Goal: Task Accomplishment & Management: Complete application form

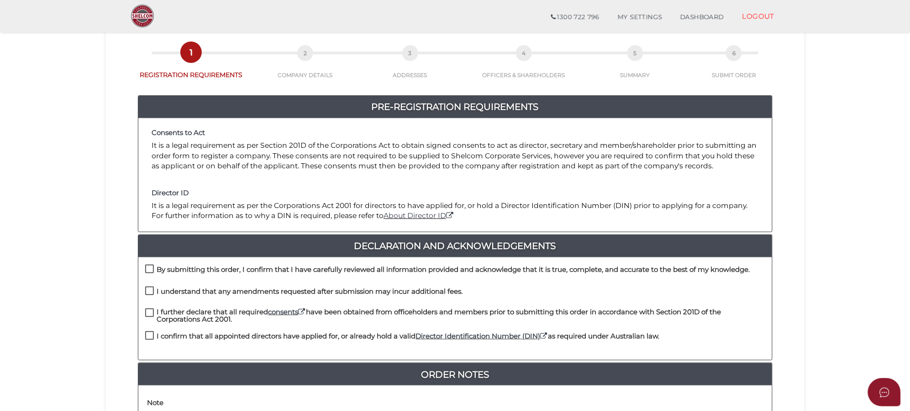
scroll to position [171, 0]
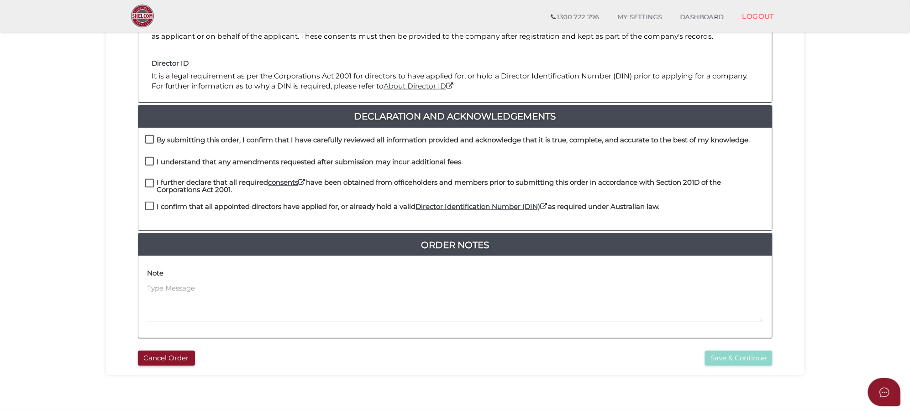
click at [147, 136] on label "By submitting this order, I confirm that I have carefully reviewed all informat…" at bounding box center [447, 141] width 605 height 11
checkbox input "true"
click at [151, 163] on label "I understand that any amendments requested after submission may incur additiona…" at bounding box center [304, 163] width 318 height 11
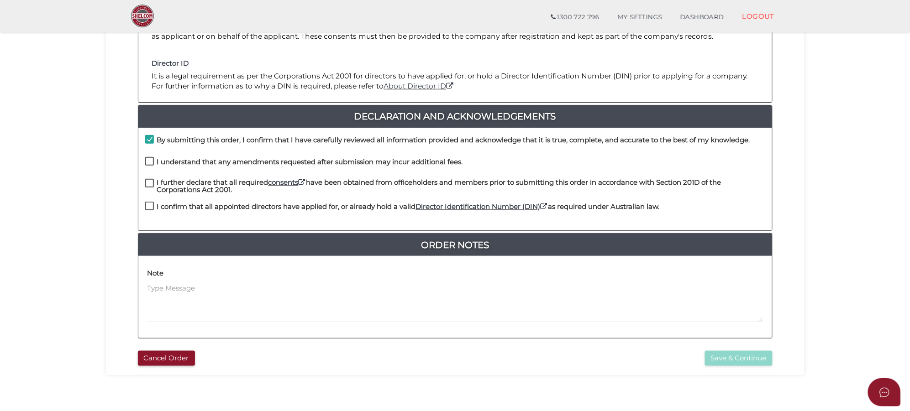
checkbox input "true"
click at [152, 184] on label "I further declare that all required consents have been obtained from officehold…" at bounding box center [455, 184] width 620 height 11
checkbox input "true"
click at [153, 209] on label "I confirm that all appointed directors have applied for, or already hold a vali…" at bounding box center [402, 208] width 514 height 11
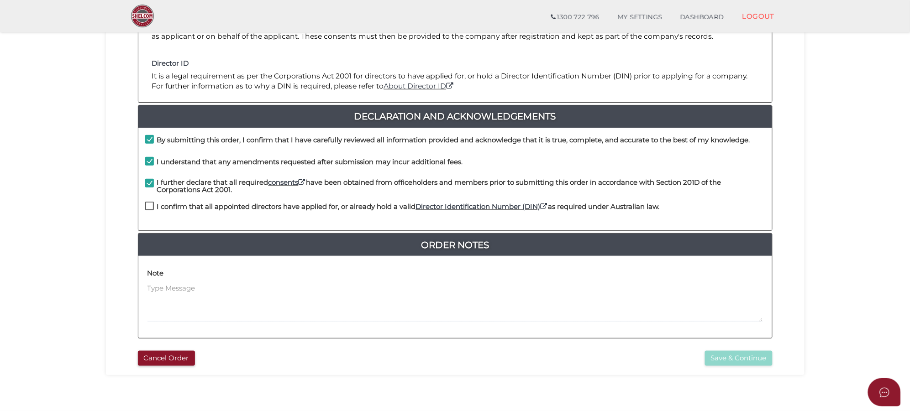
checkbox input "true"
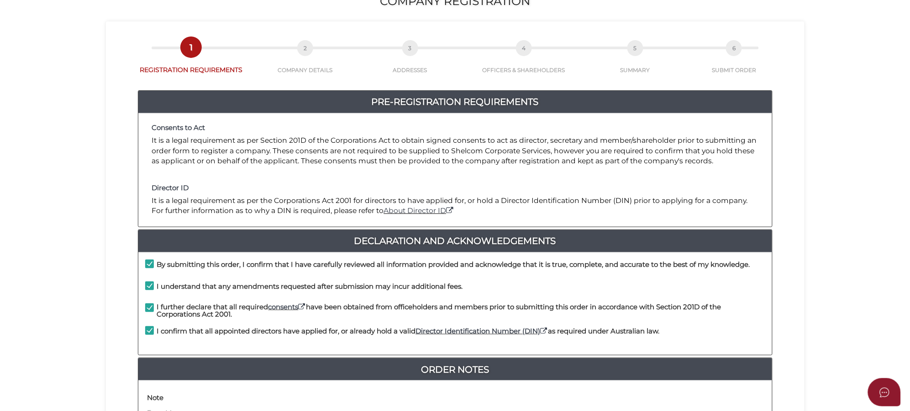
scroll to position [215, 0]
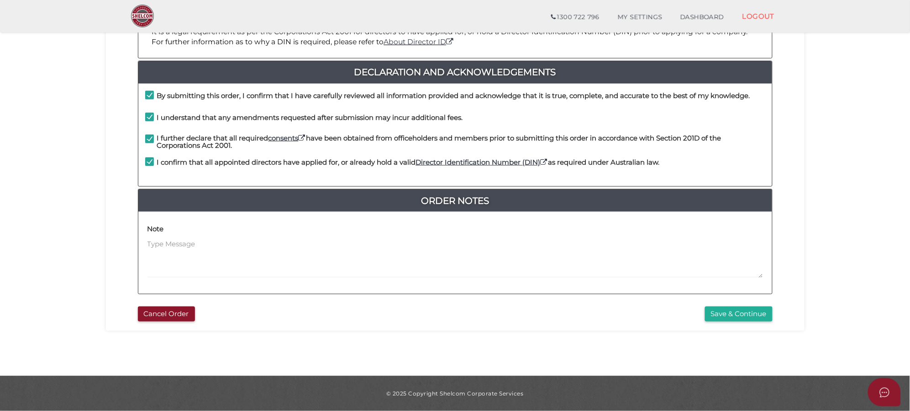
click at [758, 315] on button "Save & Continue" at bounding box center [739, 314] width 68 height 15
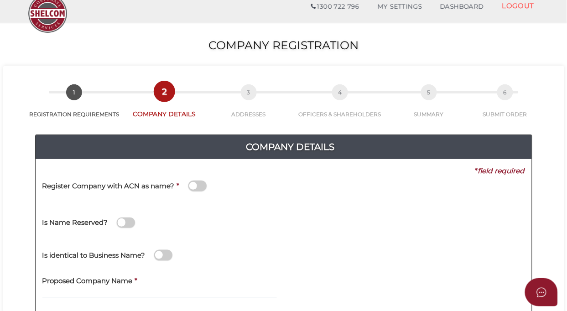
scroll to position [315, 0]
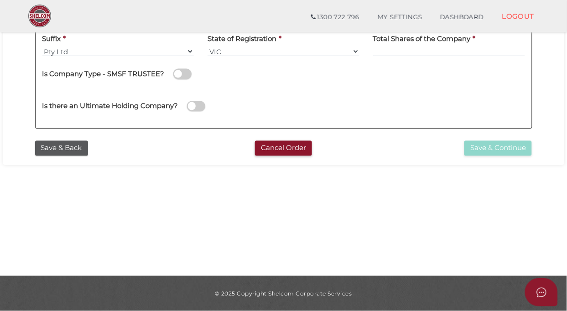
click at [72, 151] on button "Save & Back" at bounding box center [61, 148] width 53 height 15
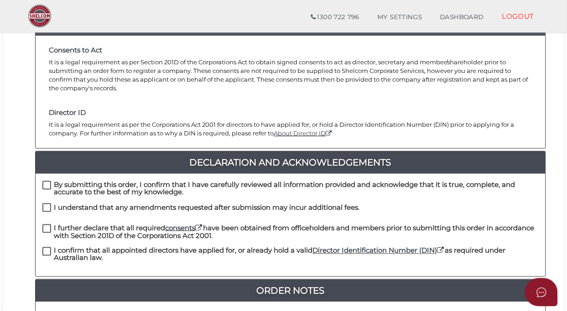
scroll to position [228, 0]
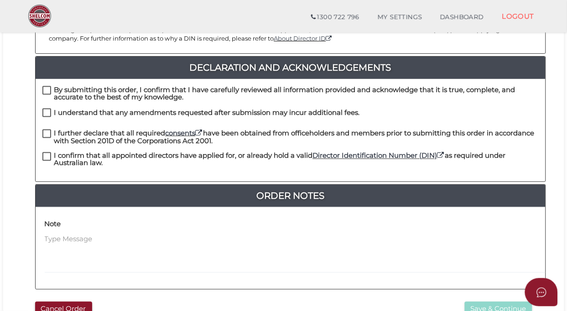
click at [151, 222] on div "Note" at bounding box center [293, 245] width 497 height 57
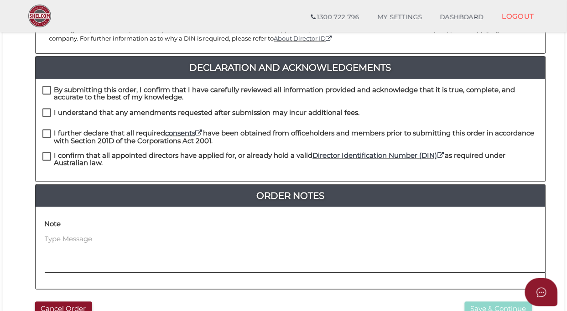
click at [136, 241] on textarea at bounding box center [352, 254] width 615 height 39
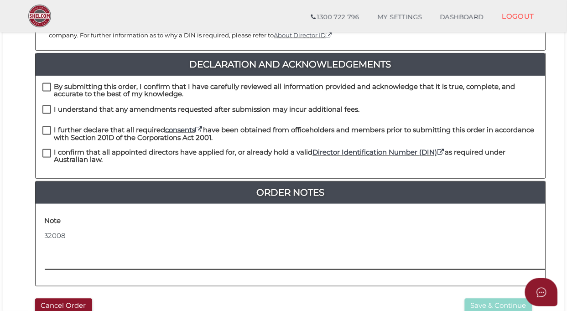
scroll to position [308, 0]
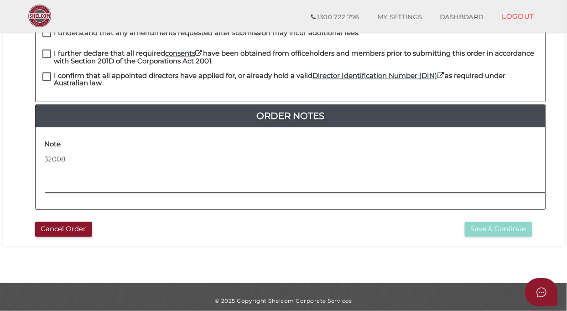
type textarea "32008"
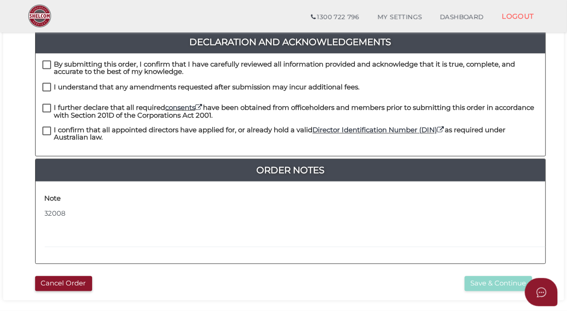
scroll to position [194, 0]
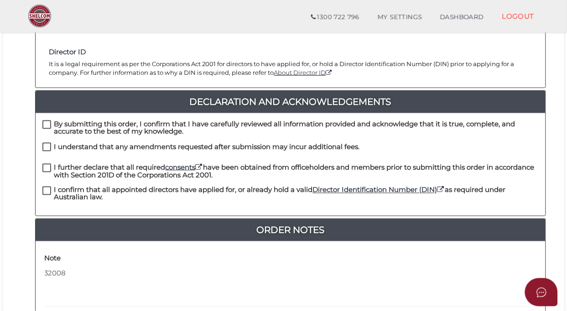
click at [48, 121] on label "By submitting this order, I confirm that I have carefully reviewed all informat…" at bounding box center [290, 126] width 497 height 11
checkbox input "true"
click at [51, 143] on label "I understand that any amendments requested after submission may incur additiona…" at bounding box center [201, 148] width 318 height 11
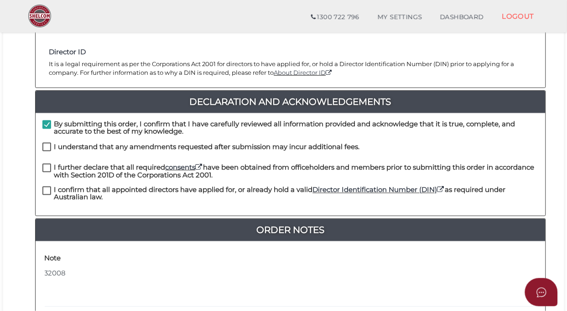
checkbox input "true"
click at [48, 164] on label "I further declare that all required consents have been obtained from officehold…" at bounding box center [290, 169] width 497 height 11
checkbox input "true"
click at [46, 187] on label "I confirm that all appointed directors have applied for, or already hold a vali…" at bounding box center [290, 192] width 497 height 11
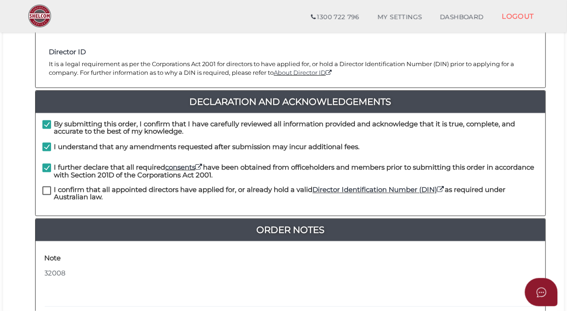
checkbox input "true"
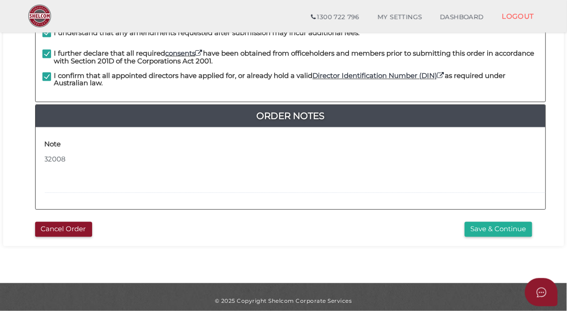
click at [503, 225] on button "Save & Continue" at bounding box center [499, 229] width 68 height 15
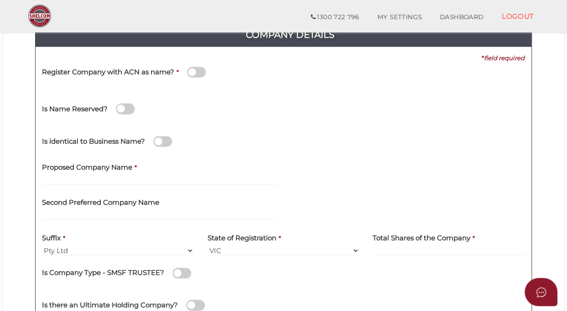
scroll to position [57, 0]
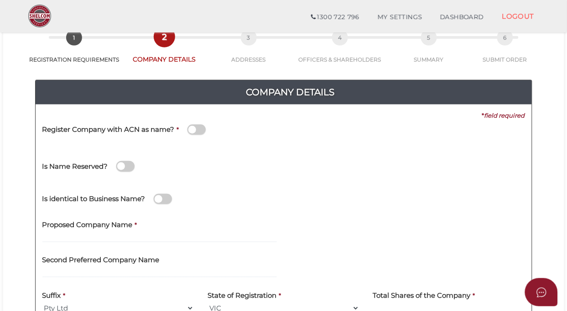
click at [197, 131] on span at bounding box center [197, 130] width 18 height 10
click at [0, 0] on input "checkbox" at bounding box center [0, 0] width 0 height 0
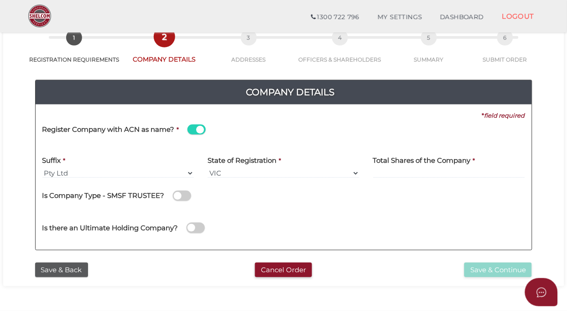
scroll to position [0, 0]
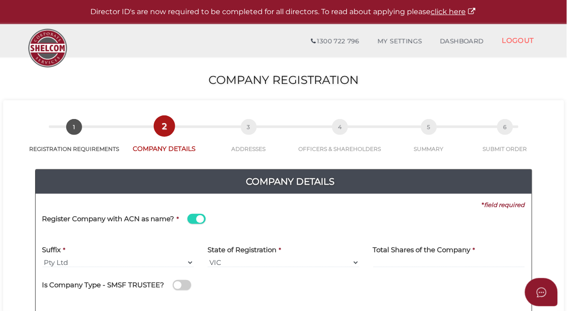
click at [195, 218] on span at bounding box center [197, 219] width 18 height 10
click at [0, 0] on input "checkbox" at bounding box center [0, 0] width 0 height 0
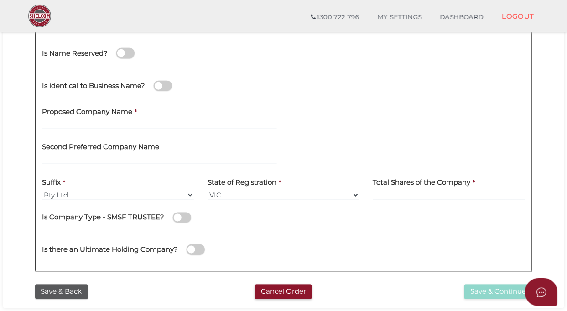
scroll to position [171, 0]
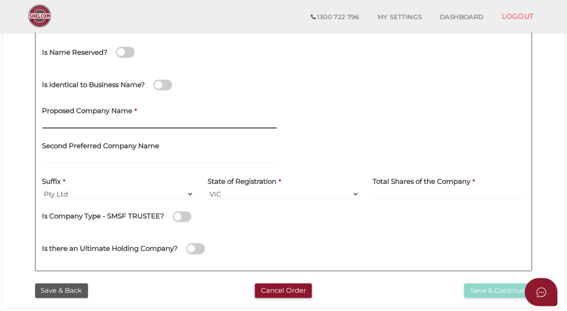
click at [49, 124] on input "text" at bounding box center [159, 124] width 235 height 10
paste input "Delta-G Holdings Pty Ltd"
click at [205, 115] on div "Proposed Company Name * Delta-G Holdings Pty Ltd" at bounding box center [159, 114] width 235 height 29
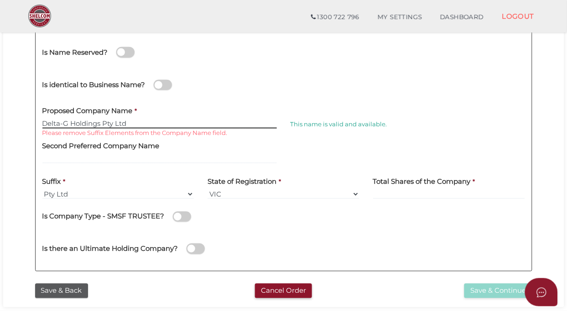
click at [62, 120] on input "Delta-G Holdings Pty Ltd" at bounding box center [159, 124] width 235 height 10
type input "Delta G Holdings Pty Ltd"
click at [219, 104] on div "Proposed Company Name * Delta G Holdings Pty Ltd Please remove Suffix Elements …" at bounding box center [159, 114] width 235 height 29
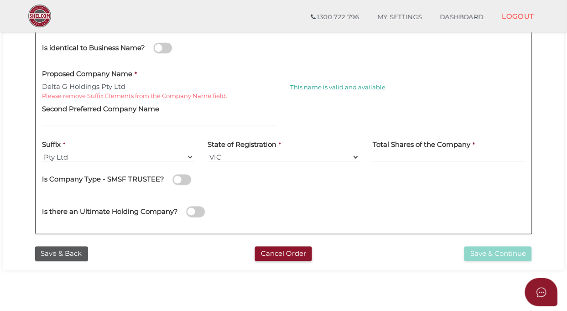
scroll to position [228, 0]
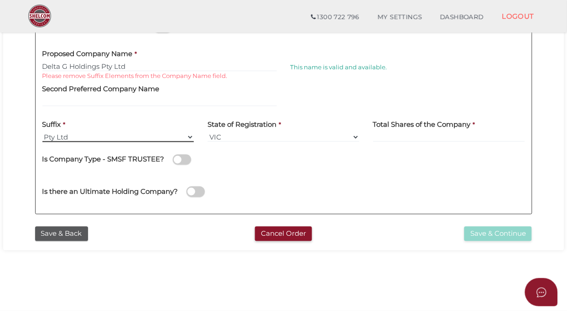
click at [119, 133] on select "Pty Ltd Pty Ltd Pty. Ltd. Pty Limited Proprietary Limited Proprietary Ltd" at bounding box center [118, 137] width 152 height 10
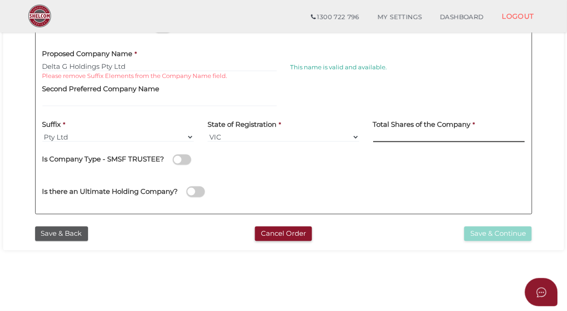
click at [412, 137] on input at bounding box center [449, 137] width 152 height 10
type input "30"
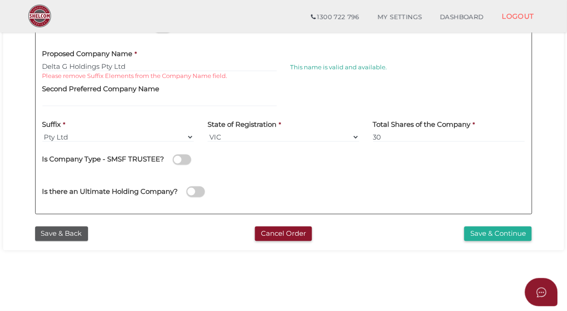
click at [197, 189] on span at bounding box center [196, 192] width 18 height 10
click at [0, 0] on input "checkbox" at bounding box center [0, 0] width 0 height 0
select select "[GEOGRAPHIC_DATA]"
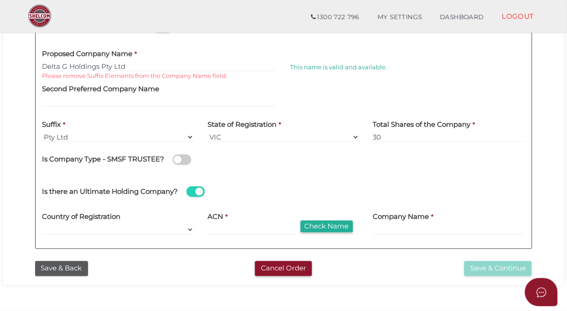
click at [192, 190] on span at bounding box center [196, 192] width 18 height 10
click at [0, 0] on input "checkbox" at bounding box center [0, 0] width 0 height 0
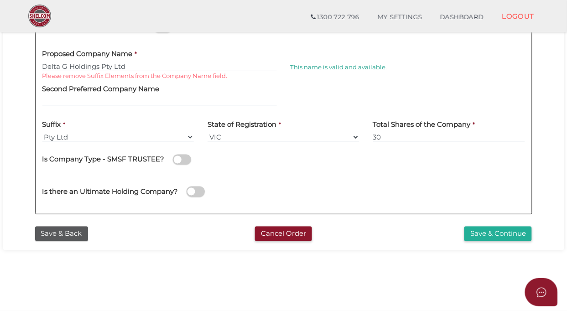
click at [480, 231] on button "Save & Continue" at bounding box center [499, 234] width 68 height 15
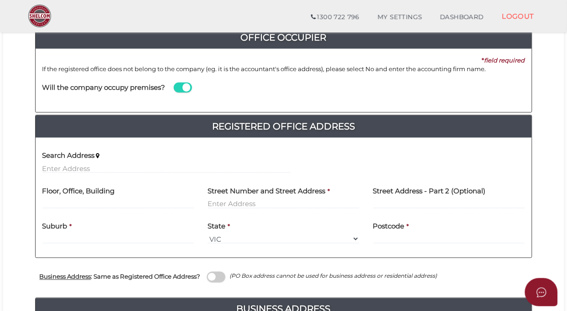
scroll to position [114, 0]
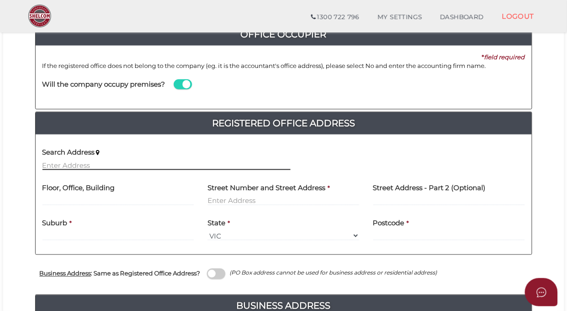
click at [146, 167] on input "text" at bounding box center [166, 165] width 248 height 10
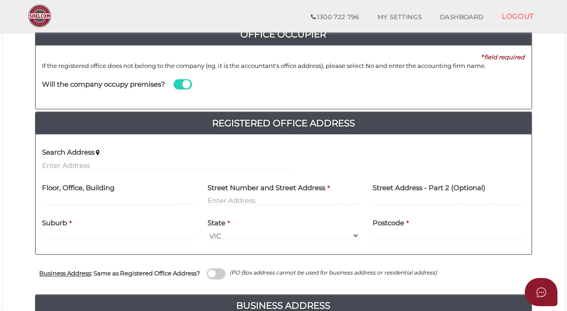
click at [315, 138] on div "Search Address Floor, Office, Building [GEOGRAPHIC_DATA] Address * Street Addre…" at bounding box center [284, 195] width 497 height 121
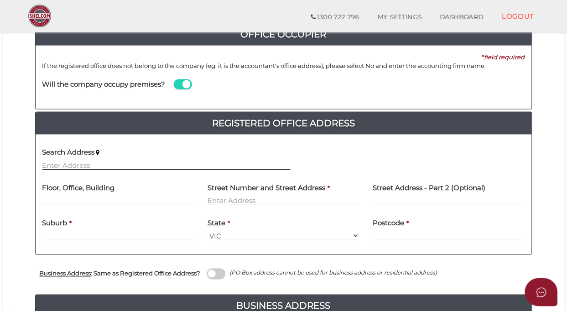
click at [128, 164] on input "text" at bounding box center [166, 165] width 248 height 10
paste input "[STREET_ADDRESS]"
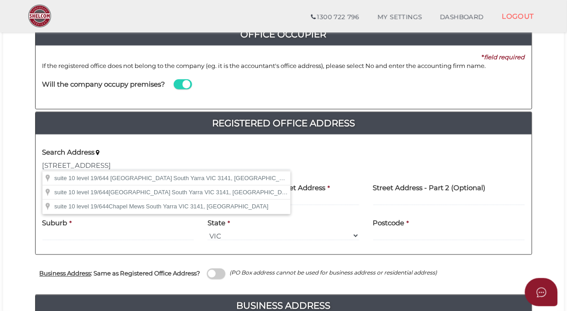
type input "suite 10 level [STREET_ADDRESS]"
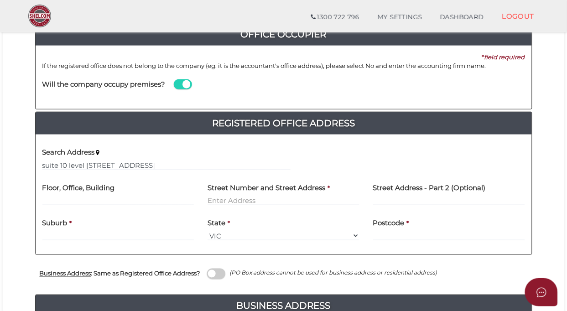
type input "suite 10 level 19"
type input "644 Chapel Street"
type input "South Yarra"
select select "VIC"
type input "3141"
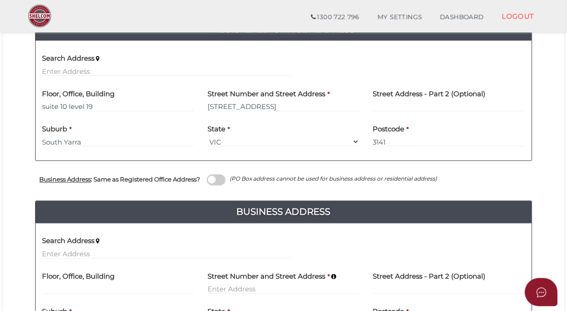
scroll to position [228, 0]
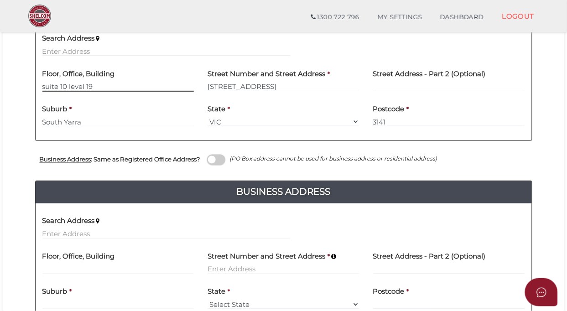
drag, startPoint x: 104, startPoint y: 85, endPoint x: 31, endPoint y: 87, distance: 72.6
click at [31, 87] on div "Office Occupier Yes * field required If the registered office does not belong t…" at bounding box center [283, 120] width 511 height 423
click at [41, 88] on div "Floor, Office, Building Suite 10 Level 19" at bounding box center [119, 81] width 166 height 36
click at [42, 87] on input "Suite 10 Level 19" at bounding box center [118, 87] width 152 height 10
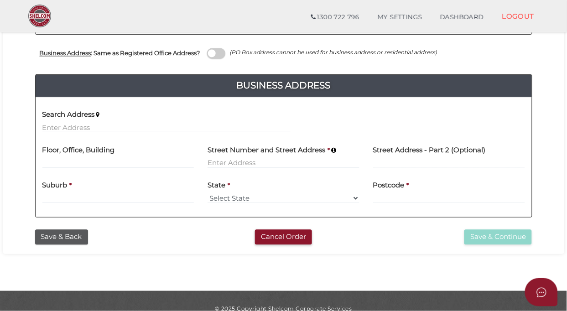
scroll to position [351, 0]
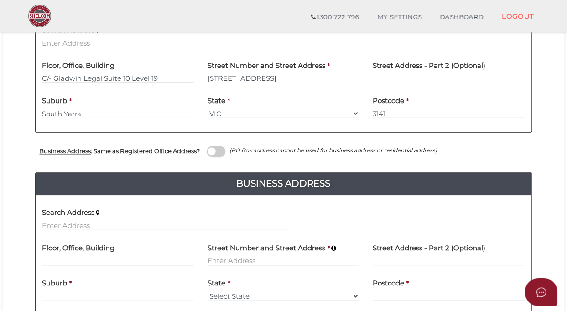
type input "C/- Gladwin Legal Suite 10 Level 19"
click at [225, 153] on span at bounding box center [216, 152] width 18 height 10
click at [0, 0] on input "checkbox" at bounding box center [0, 0] width 0 height 0
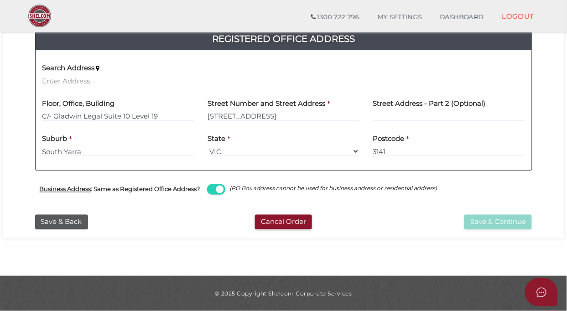
scroll to position [199, 0]
click at [491, 217] on button "Save & Continue" at bounding box center [499, 222] width 68 height 15
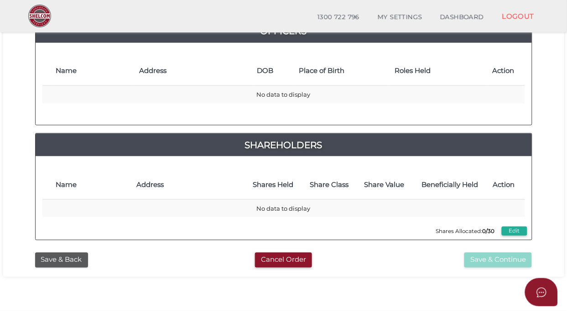
scroll to position [201, 0]
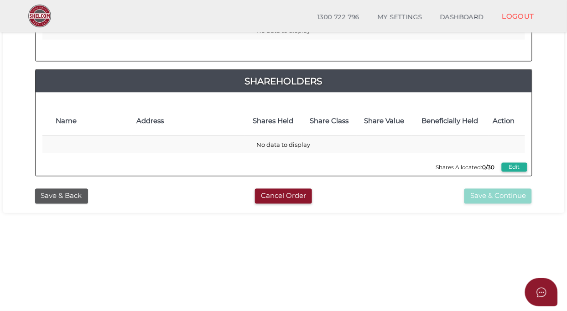
click at [60, 197] on button "Save & Back" at bounding box center [61, 196] width 53 height 15
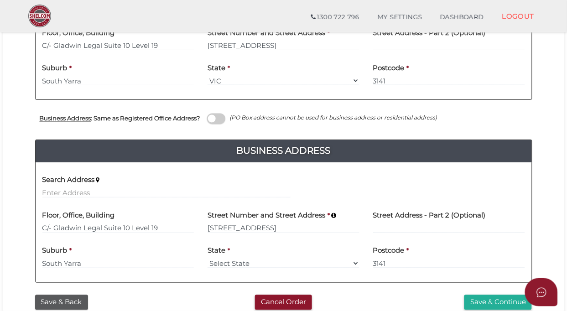
scroll to position [294, 0]
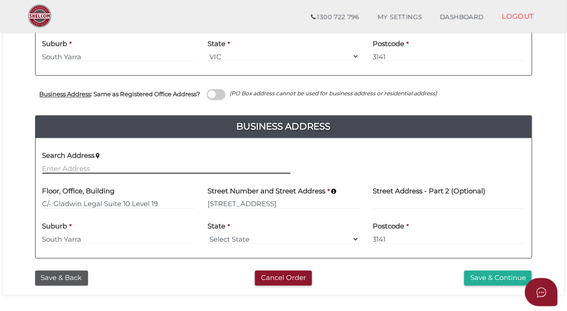
click at [102, 165] on input "text" at bounding box center [166, 169] width 248 height 10
paste input "[STREET_ADDRESS]"
type input "[STREET_ADDRESS]"
type input "[GEOGRAPHIC_DATA]"
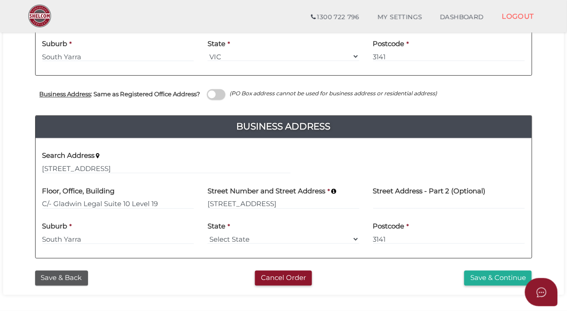
select select "VIC"
type input "3187"
click at [490, 277] on button "Save & Continue" at bounding box center [499, 278] width 68 height 15
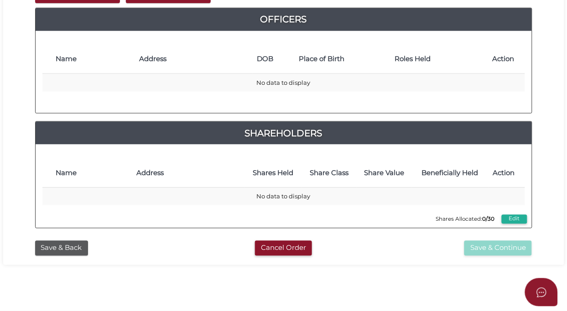
scroll to position [315, 0]
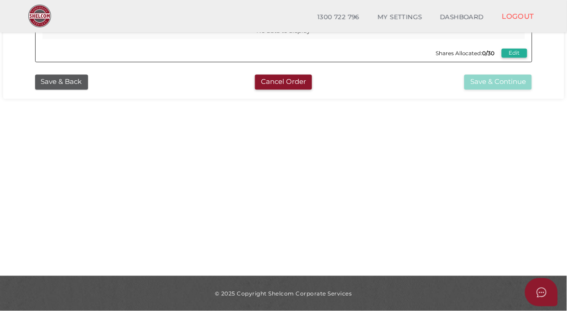
click at [63, 88] on button "Save & Back" at bounding box center [61, 82] width 53 height 15
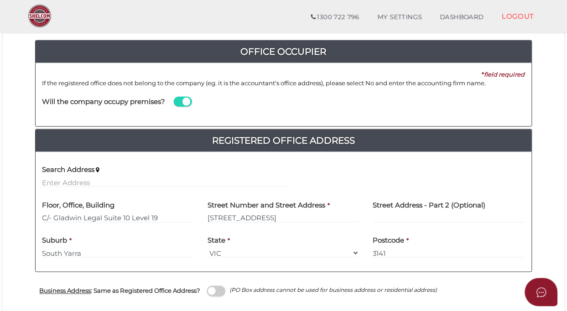
scroll to position [285, 0]
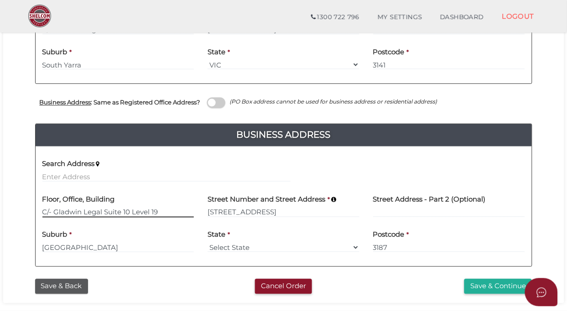
drag, startPoint x: 173, startPoint y: 213, endPoint x: -52, endPoint y: 199, distance: 225.5
click at [479, 282] on button "Save & Continue" at bounding box center [499, 286] width 68 height 15
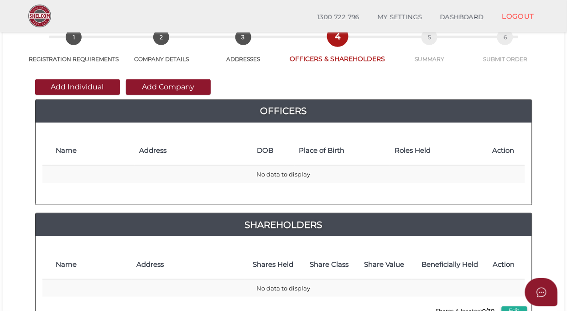
scroll to position [57, 0]
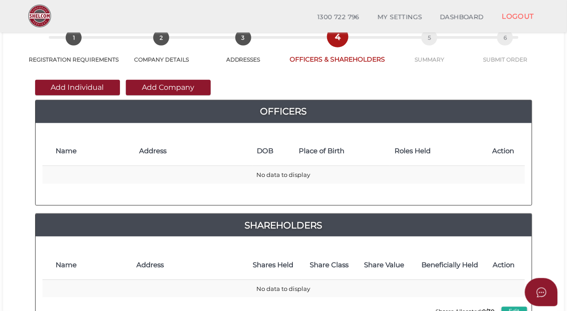
click at [76, 87] on button "Add Individual" at bounding box center [77, 88] width 85 height 16
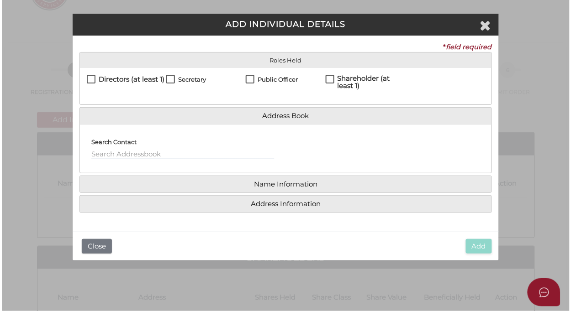
scroll to position [0, 0]
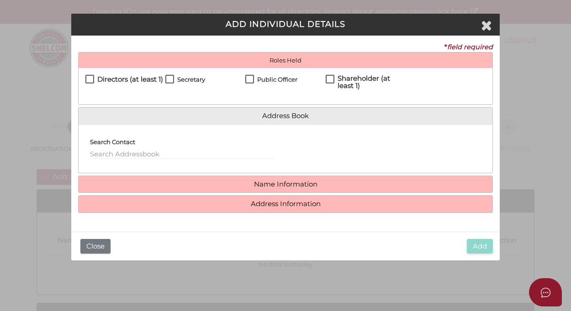
click at [89, 80] on label "Directors (at least 1)" at bounding box center [124, 81] width 78 height 11
checkbox input "true"
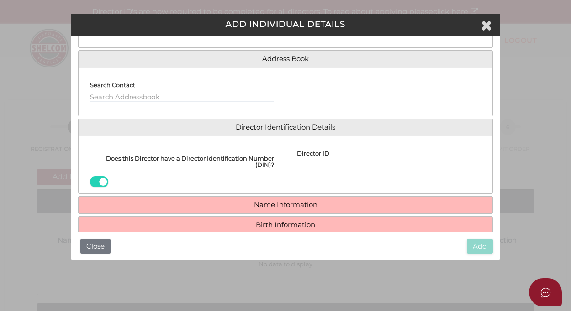
scroll to position [95, 0]
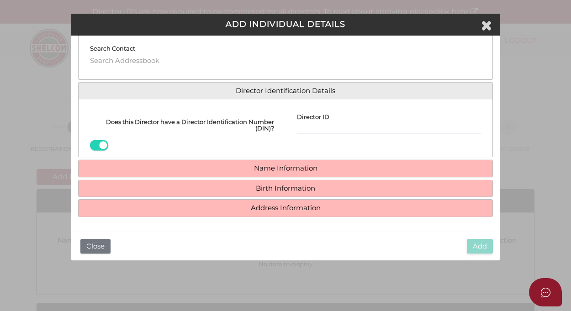
click at [313, 121] on label "Director ID" at bounding box center [313, 114] width 32 height 17
click at [313, 124] on input "Director ID" at bounding box center [389, 129] width 184 height 10
click at [313, 129] on input "Director ID" at bounding box center [389, 129] width 184 height 10
paste input "2 Roosevelt Cou"
type input "2 Roosevelt Cou"
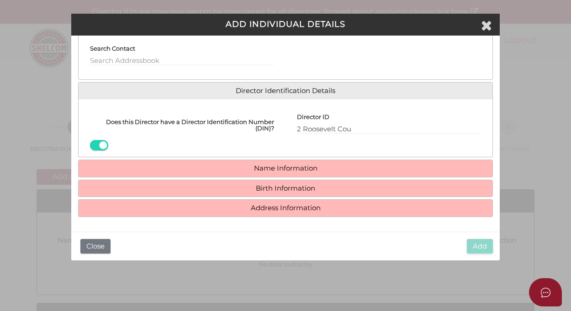
click at [293, 163] on h4 "Name Information" at bounding box center [286, 168] width 414 height 17
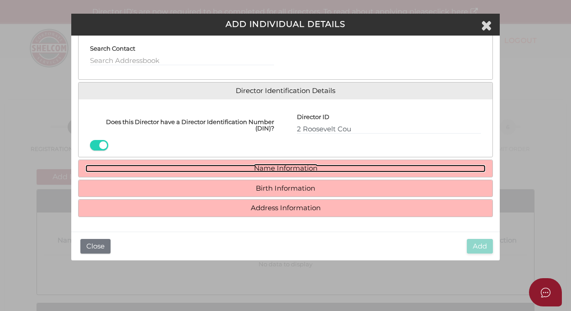
click at [293, 168] on link "Name Information" at bounding box center [285, 169] width 400 height 8
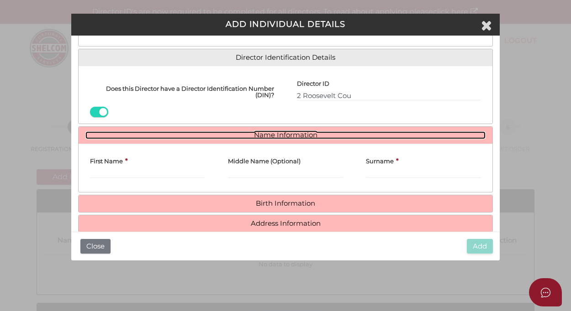
scroll to position [144, 0]
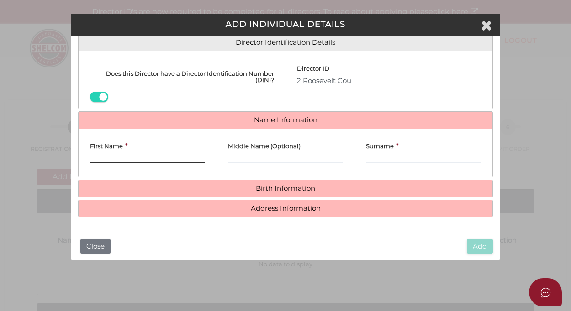
click at [173, 156] on input "First Name" at bounding box center [147, 158] width 115 height 10
paste input "2 Roosevelt Court Br"
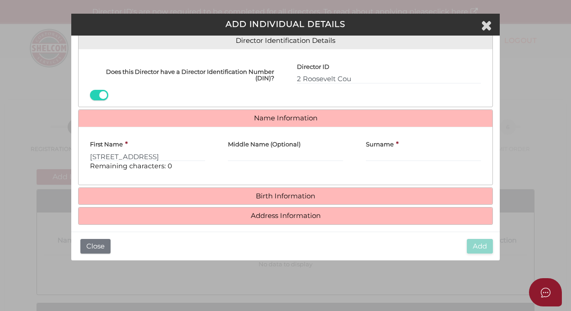
click at [212, 155] on div "First Name * 2 Roosevelt Court Br Remaining characters: 0" at bounding box center [148, 156] width 138 height 44
click at [190, 161] on input "2 Roosevelt Court Br" at bounding box center [147, 157] width 115 height 10
type input "[PERSON_NAME]"
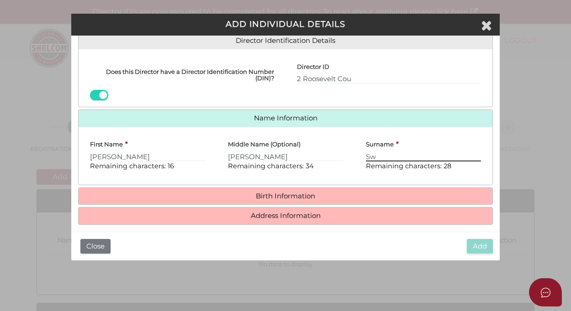
type input "S"
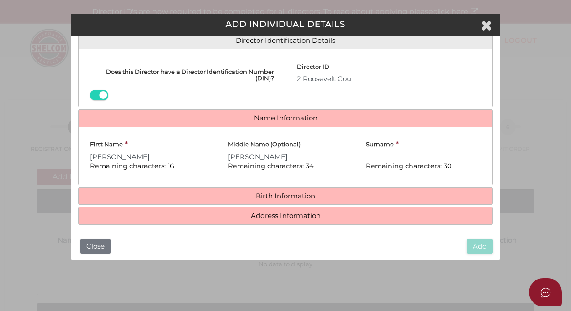
click at [390, 157] on input "Surname" at bounding box center [423, 157] width 115 height 10
paste input "Szewach"
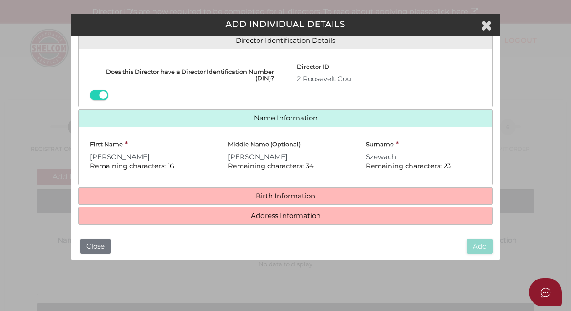
type input "Szewach"
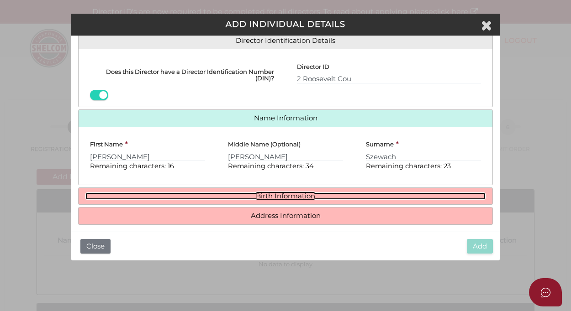
click at [341, 197] on link "Birth Information" at bounding box center [285, 197] width 400 height 8
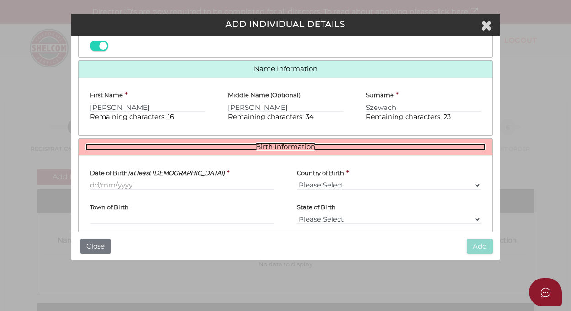
scroll to position [236, 0]
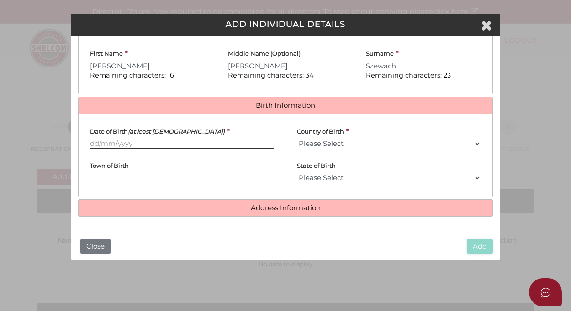
click at [164, 144] on input "Date of Birth (at least 18 years old)" at bounding box center [182, 144] width 184 height 10
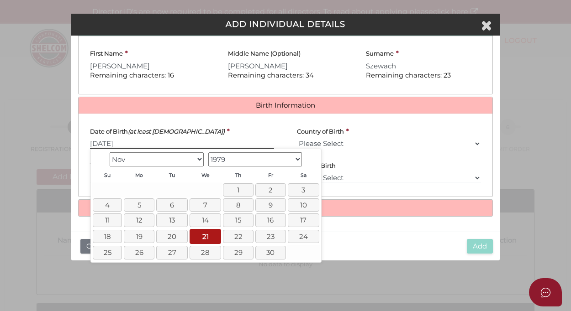
type input "[DATE]"
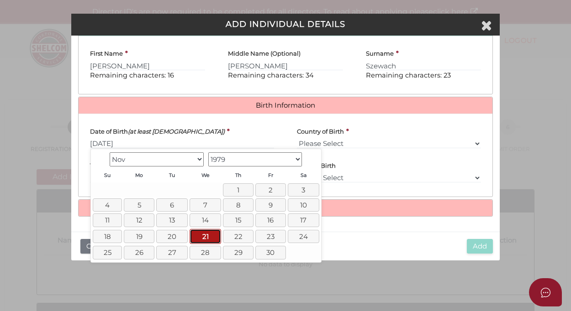
click at [208, 238] on link "21" at bounding box center [204, 236] width 31 height 15
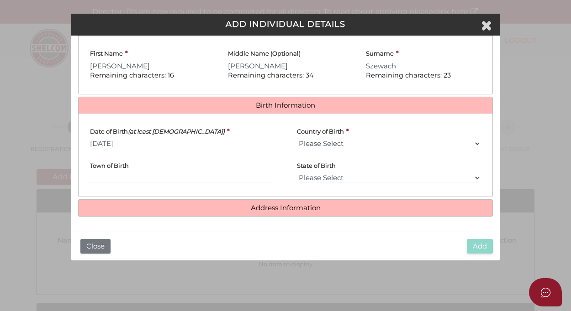
click at [355, 133] on div "Country of Birth * Please Select v Australia Afghanistan Albania Algeria Americ…" at bounding box center [389, 134] width 184 height 27
click at [355, 136] on div "Country of Birth * Please Select v Australia Afghanistan Albania Algeria Americ…" at bounding box center [389, 134] width 184 height 27
click at [355, 142] on select "Please Select v Australia Afghanistan Albania Algeria American Samoa Andorra An…" at bounding box center [389, 144] width 184 height 10
select select "[GEOGRAPHIC_DATA]"
click at [297, 139] on select "Please Select v Australia Afghanistan Albania Algeria American Samoa Andorra An…" at bounding box center [389, 144] width 184 height 10
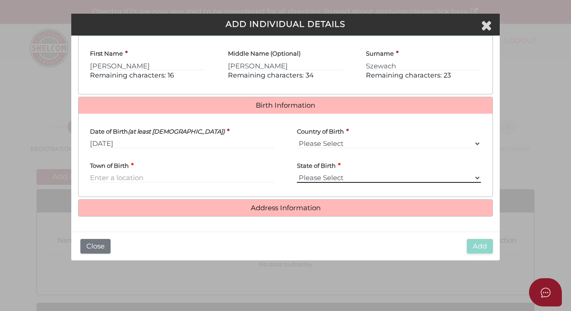
click at [353, 176] on select "Please Select VIC ACT NSW NT QLD TAS WA SA" at bounding box center [389, 178] width 184 height 10
select select "VIC"
click at [297, 173] on select "Please Select VIC ACT NSW NT QLD TAS WA SA" at bounding box center [389, 178] width 184 height 10
click at [157, 177] on input "Town of Birth" at bounding box center [182, 178] width 184 height 10
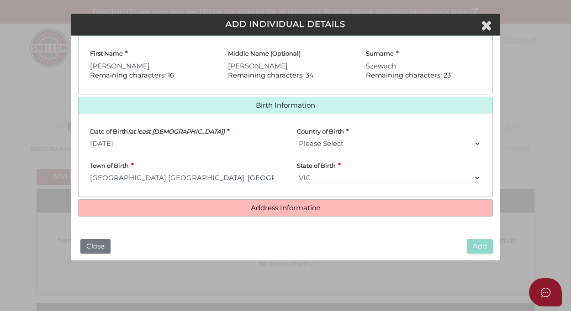
type input "[GEOGRAPHIC_DATA]"
click at [288, 213] on h4 "Address Information" at bounding box center [286, 208] width 414 height 17
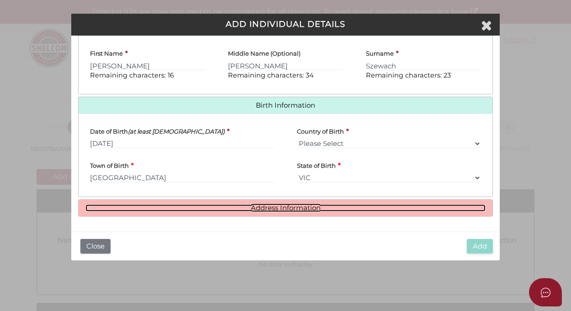
click at [297, 206] on link "Address Information" at bounding box center [285, 209] width 400 height 8
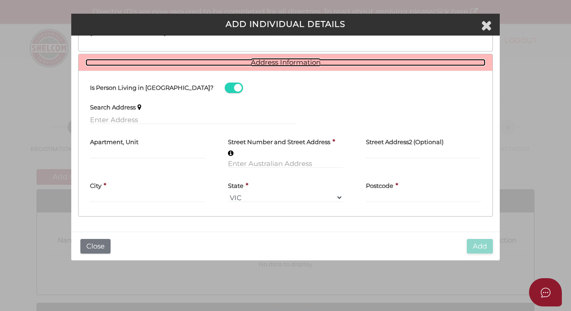
scroll to position [382, 0]
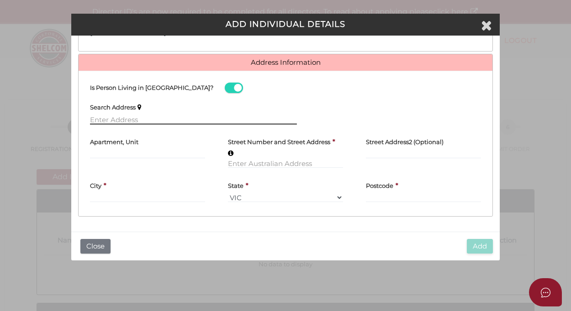
click at [112, 119] on input "text" at bounding box center [193, 120] width 207 height 10
paste input "2 Roosevelt Court Brighton East VIC 3187"
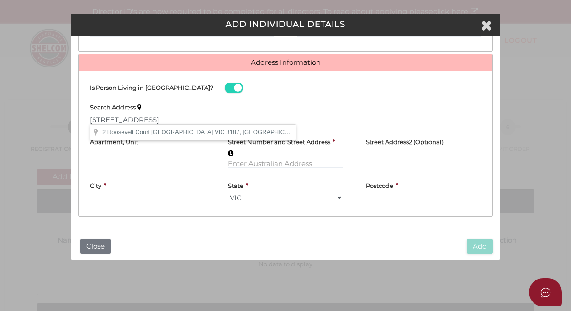
type input "2 Roosevelt Court, Brighton East VIC 3187, Australia"
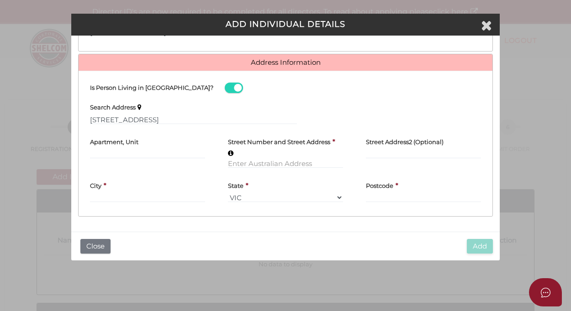
type input "[STREET_ADDRESS]"
type input "[GEOGRAPHIC_DATA]"
select select "VIC"
type input "3187"
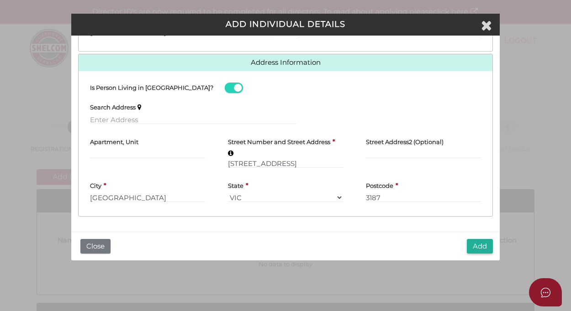
click at [478, 243] on button "Add" at bounding box center [480, 246] width 26 height 15
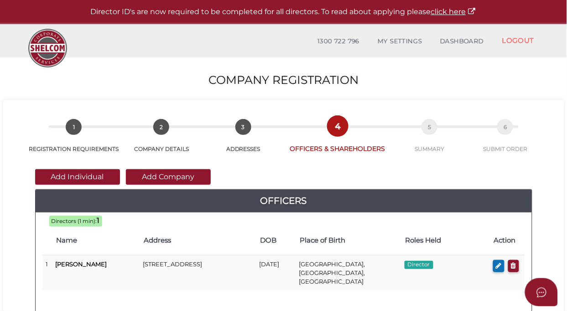
click at [371, 266] on td "[GEOGRAPHIC_DATA], [GEOGRAPHIC_DATA], [GEOGRAPHIC_DATA]" at bounding box center [348, 273] width 106 height 35
click at [496, 268] on icon "button" at bounding box center [499, 265] width 6 height 7
checkbox input "true"
type input "NaN"
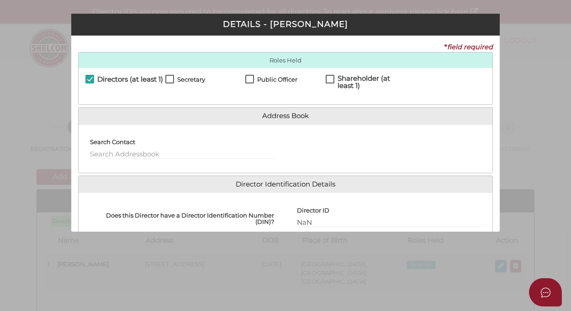
click at [252, 73] on div "Directors (at least 1) Secretary Public Officer Member Shareholder (at least 1)" at bounding box center [286, 86] width 414 height 37
click at [252, 78] on label "Public Officer" at bounding box center [271, 81] width 52 height 11
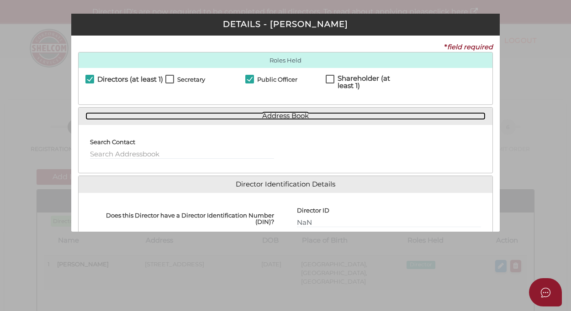
click at [343, 114] on link "Address Book" at bounding box center [285, 116] width 400 height 8
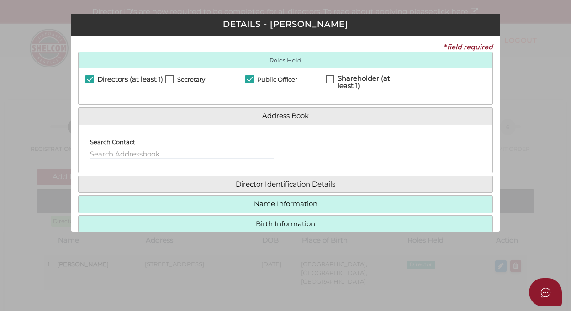
click at [284, 82] on h4 "Public Officer" at bounding box center [277, 79] width 40 height 6
click at [284, 81] on h4 "Public Officer" at bounding box center [277, 79] width 40 height 6
checkbox input "true"
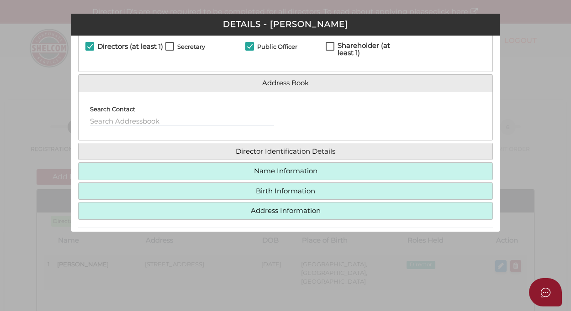
scroll to position [67, 0]
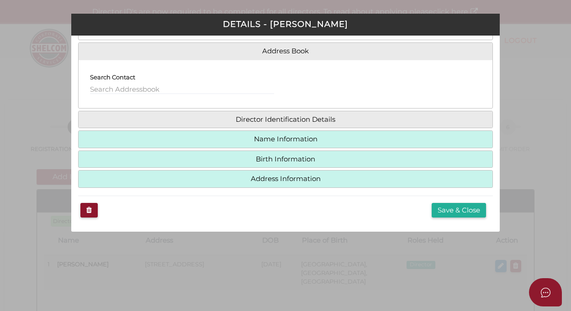
click at [444, 210] on button "Save & Close" at bounding box center [458, 210] width 54 height 15
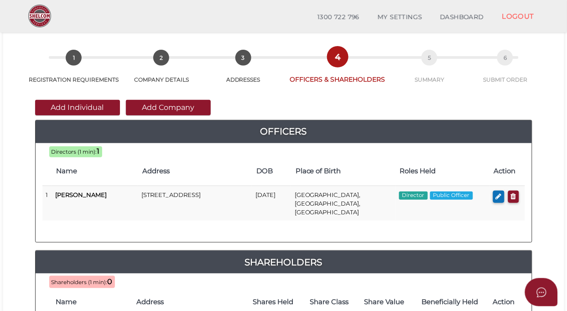
scroll to position [57, 0]
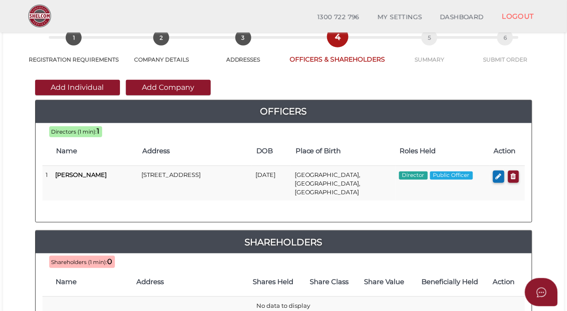
click at [496, 176] on icon "button" at bounding box center [499, 176] width 6 height 7
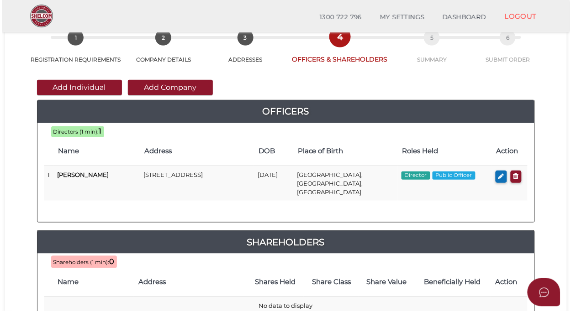
scroll to position [0, 0]
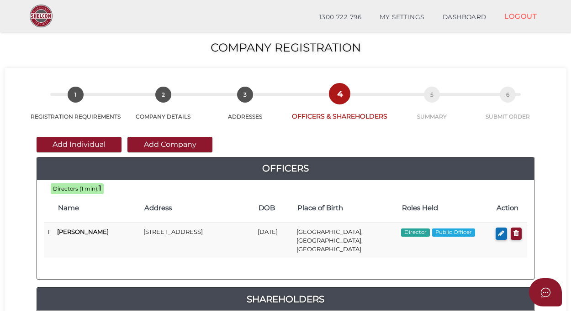
checkbox input "true"
type input "NaN"
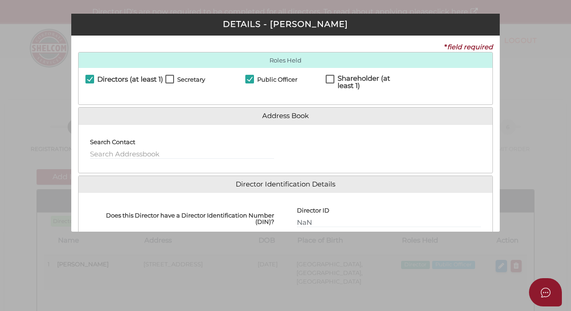
click at [326, 76] on label "Shareholder (at least 1)" at bounding box center [365, 80] width 80 height 11
checkbox input "true"
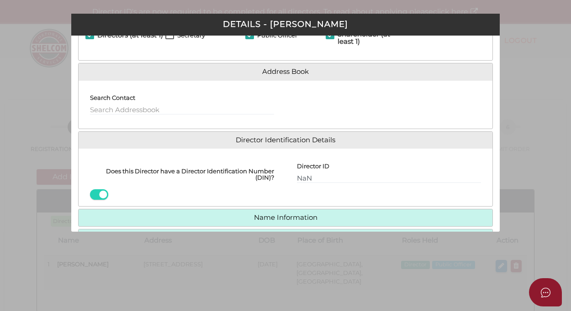
scroll to position [31, 0]
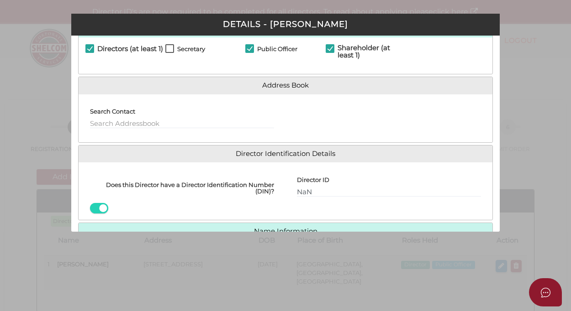
click at [360, 122] on div at bounding box center [388, 118] width 207 height 34
drag, startPoint x: 333, startPoint y: 191, endPoint x: 275, endPoint y: 189, distance: 58.4
click at [275, 189] on div "Does this Director have a Director Identification Number (DIN)? Director ID NaN…" at bounding box center [286, 191] width 414 height 44
paste input "036828565599854"
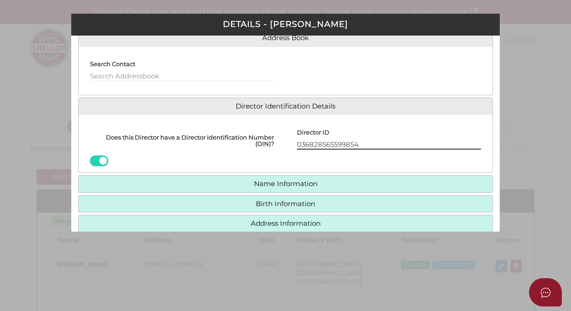
scroll to position [0, 0]
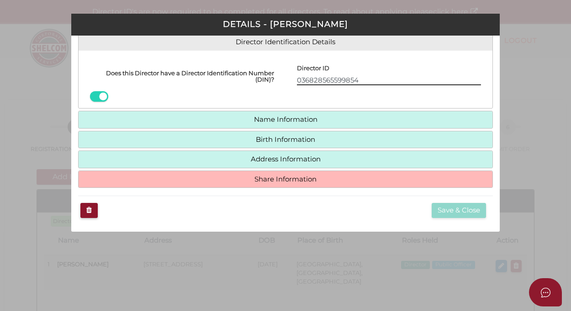
type input "036828565599854"
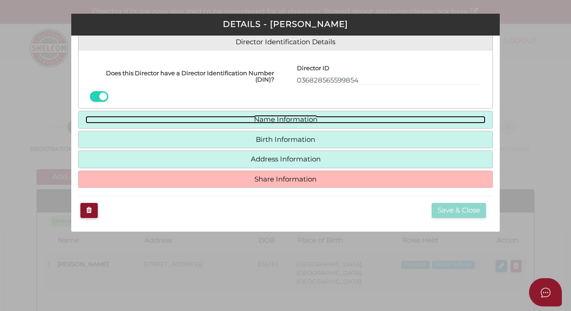
click at [296, 118] on link "Name Information" at bounding box center [285, 120] width 400 height 8
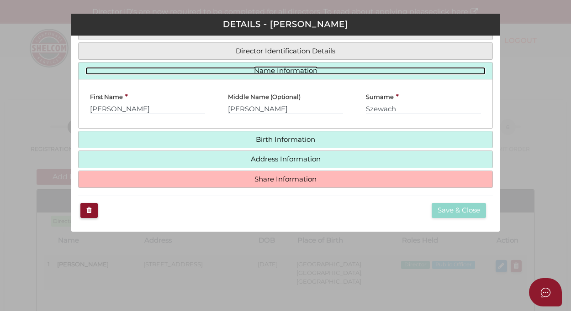
scroll to position [87, 0]
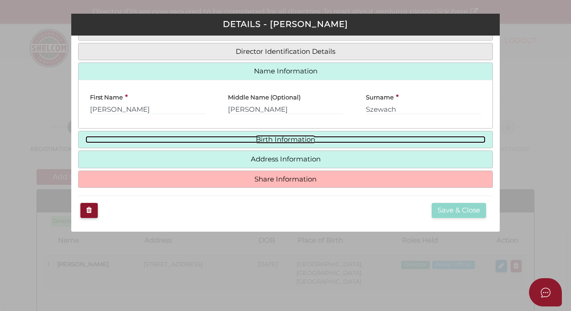
click at [332, 138] on link "Birth Information" at bounding box center [285, 140] width 400 height 8
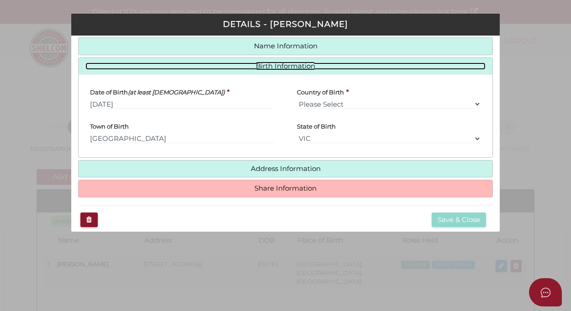
scroll to position [121, 0]
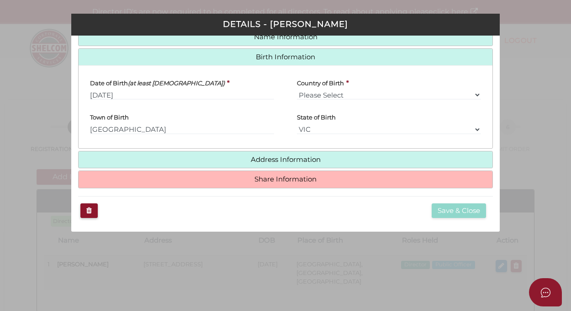
click at [328, 154] on h4 "Address Information" at bounding box center [286, 160] width 414 height 17
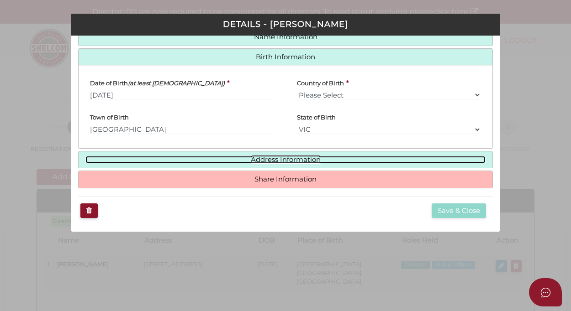
click at [325, 159] on link "Address Information" at bounding box center [285, 160] width 400 height 8
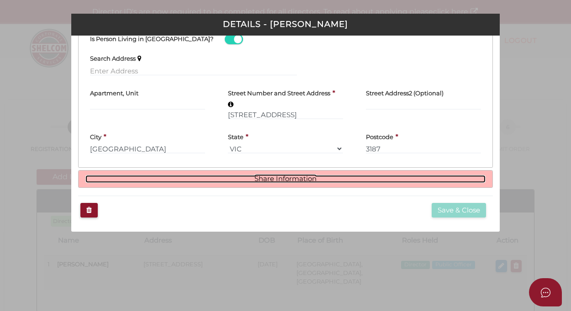
click at [320, 183] on link "Share Information" at bounding box center [285, 179] width 400 height 8
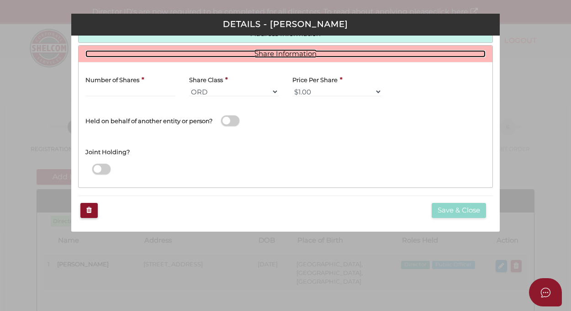
scroll to position [163, 0]
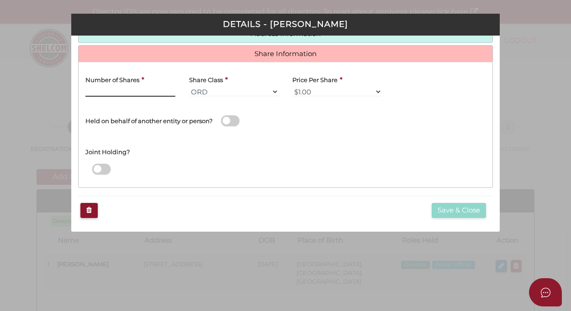
click at [141, 94] on input "Number of Shares" at bounding box center [129, 92] width 89 height 10
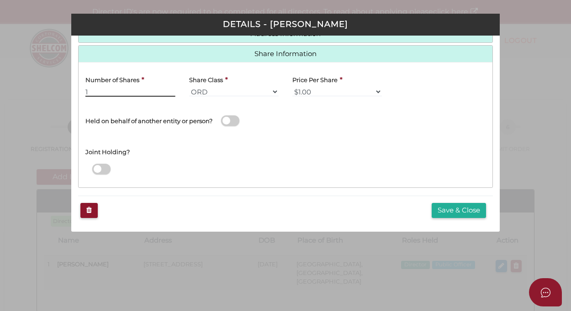
type input "1"
click at [322, 92] on select "$1.00 $0.01 $0.001 $0.0001 $0.10 $0.50 $2.00 $5.00 $10.00 Other" at bounding box center [336, 92] width 89 height 10
select select "$10.00"
click at [292, 87] on select "$1.00 $0.01 $0.001 $0.0001 $0.10 $0.50 $2.00 $5.00 $10.00 Other" at bounding box center [336, 92] width 89 height 10
click at [431, 208] on button "Save & Close" at bounding box center [458, 210] width 54 height 15
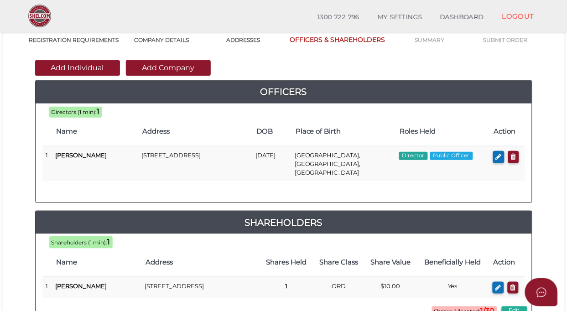
scroll to position [57, 0]
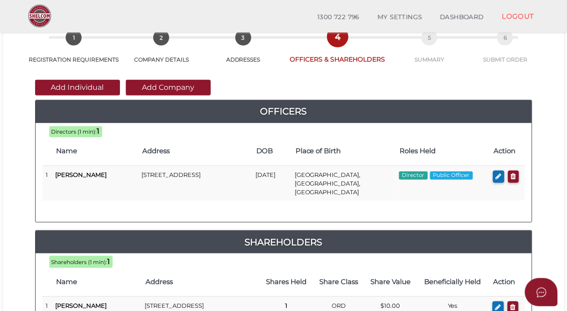
click at [180, 87] on button "Add Company" at bounding box center [168, 88] width 85 height 16
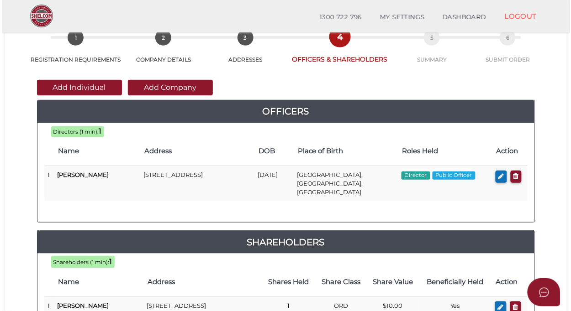
scroll to position [0, 0]
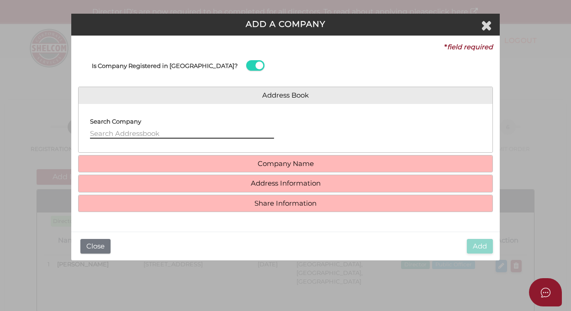
click at [198, 133] on input "text" at bounding box center [182, 134] width 184 height 10
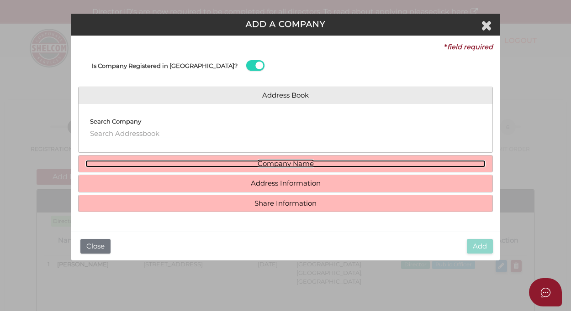
click at [241, 171] on h4 "Company Name" at bounding box center [286, 164] width 414 height 17
click at [257, 166] on link "Company Name" at bounding box center [285, 164] width 400 height 8
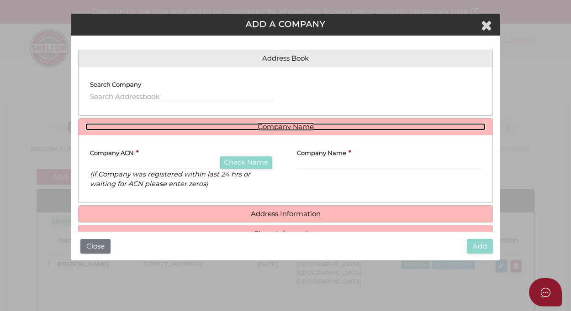
scroll to position [57, 0]
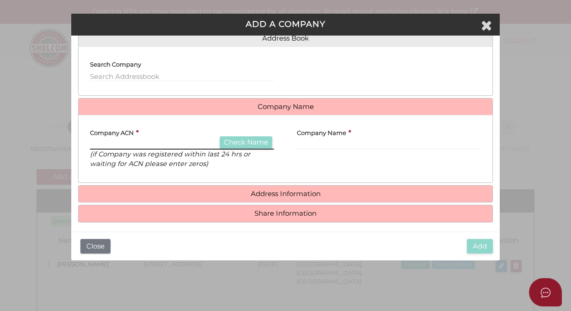
click at [170, 144] on input "text" at bounding box center [182, 145] width 184 height 10
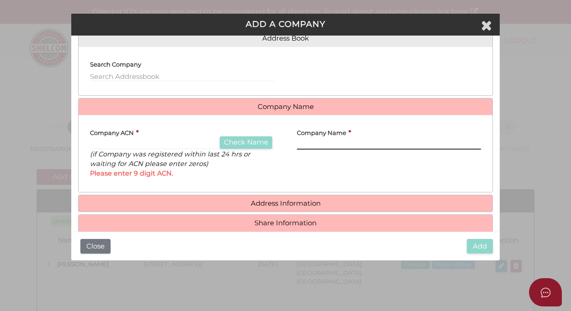
click at [315, 142] on input "text" at bounding box center [389, 145] width 184 height 10
paste input "Varovzi Holdings C Pty Ltd"
type input "Varovzi Holdings C Pty Ltd"
drag, startPoint x: 400, startPoint y: 149, endPoint x: 273, endPoint y: 144, distance: 127.9
click at [273, 144] on div "Company ACN * Check Name (if Company was registered within last 24 hrs or waiti…" at bounding box center [286, 153] width 414 height 63
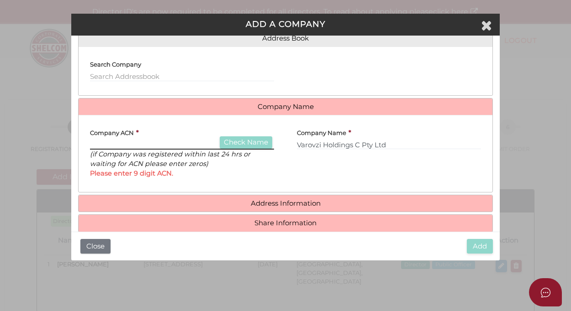
click at [168, 142] on input "text" at bounding box center [182, 145] width 184 height 10
paste input "656249848"
type input "656249848"
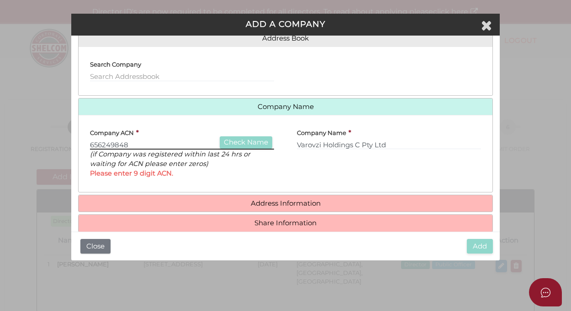
click at [157, 146] on input "656249848" at bounding box center [182, 145] width 184 height 10
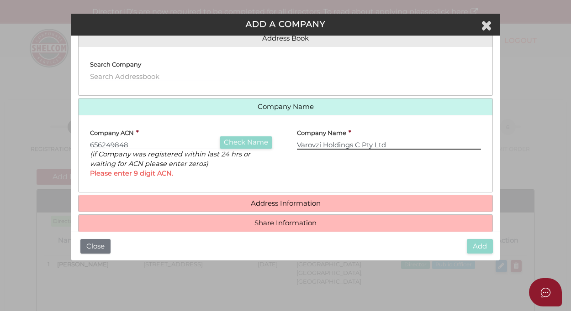
click at [391, 145] on input "Varovzi Holdings C Pty Ltd" at bounding box center [389, 145] width 184 height 10
click at [227, 138] on div "Company ACN * 656249848 Check Name (if Company was registered within last 24 hr…" at bounding box center [286, 153] width 414 height 63
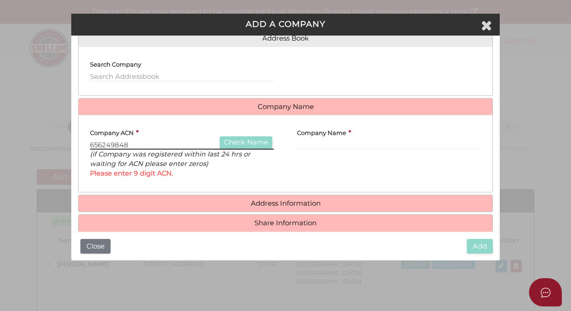
drag, startPoint x: 177, startPoint y: 144, endPoint x: -36, endPoint y: 133, distance: 213.0
click at [0, 133] on html "Shelcom is loading Processing Payment...Please Wait... Director ID's are now re…" at bounding box center [285, 155] width 571 height 311
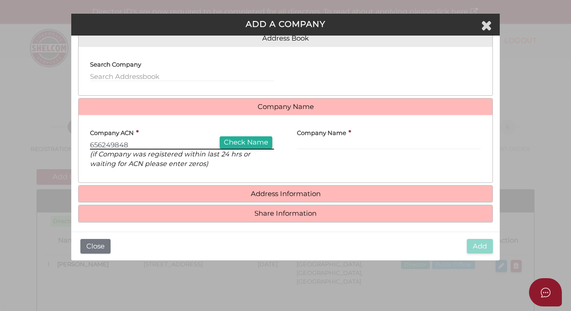
type input "656249848"
click at [250, 144] on button "Check Name" at bounding box center [246, 142] width 52 height 12
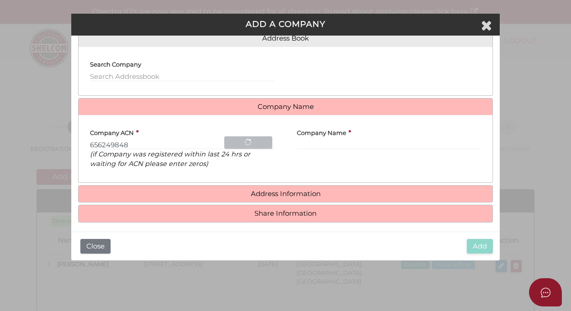
type input "VAROZVI HOLDINGS C PTY LTD"
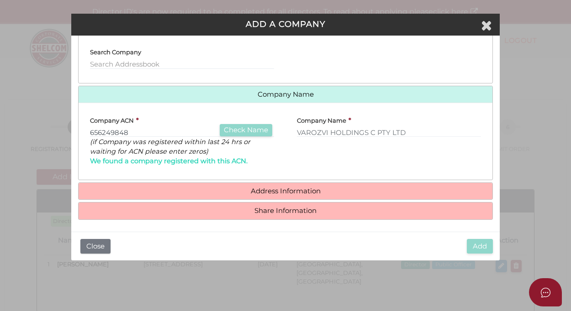
scroll to position [73, 0]
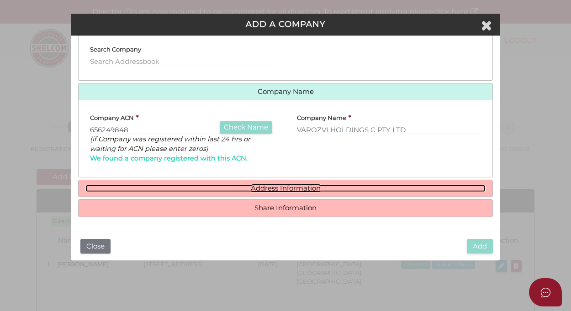
click at [275, 188] on link "Address Information" at bounding box center [285, 189] width 400 height 8
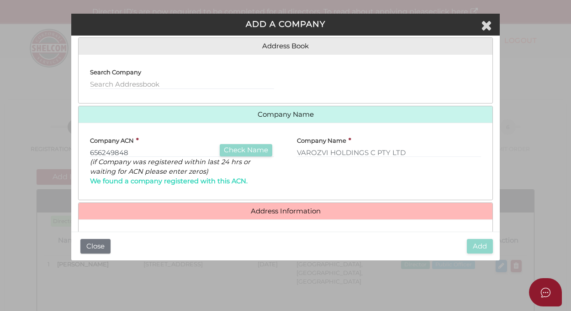
scroll to position [0, 0]
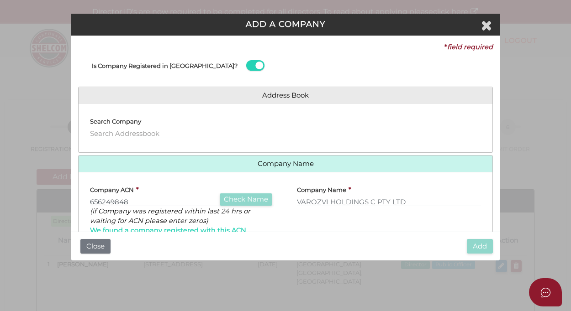
click at [386, 123] on div at bounding box center [388, 128] width 207 height 34
click at [488, 31] on icon "Close" at bounding box center [486, 25] width 11 height 14
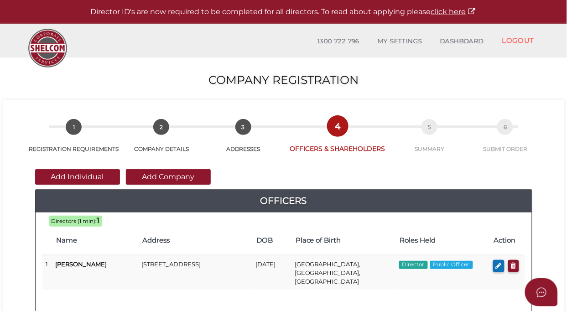
click at [497, 269] on icon "button" at bounding box center [499, 265] width 6 height 7
checkbox input "true"
type input "36828565599854"
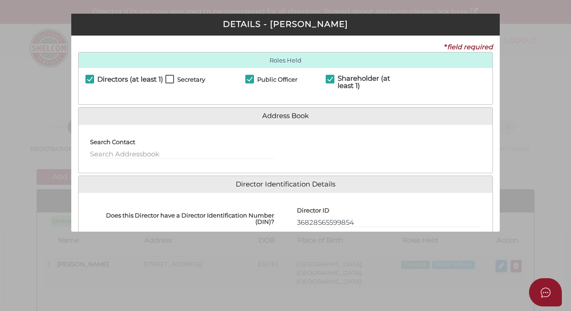
click at [327, 79] on label "Shareholder (at least 1)" at bounding box center [365, 80] width 80 height 11
checkbox input "false"
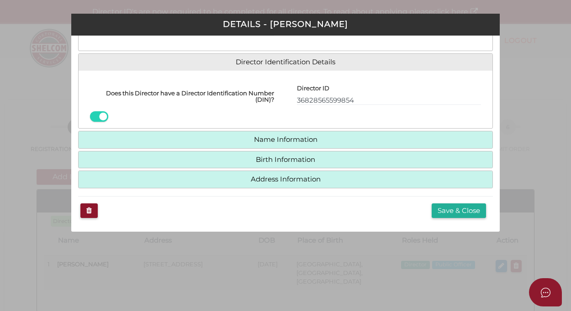
scroll to position [125, 0]
click at [445, 212] on button "Save & Close" at bounding box center [458, 211] width 54 height 15
